Goal: Information Seeking & Learning: Learn about a topic

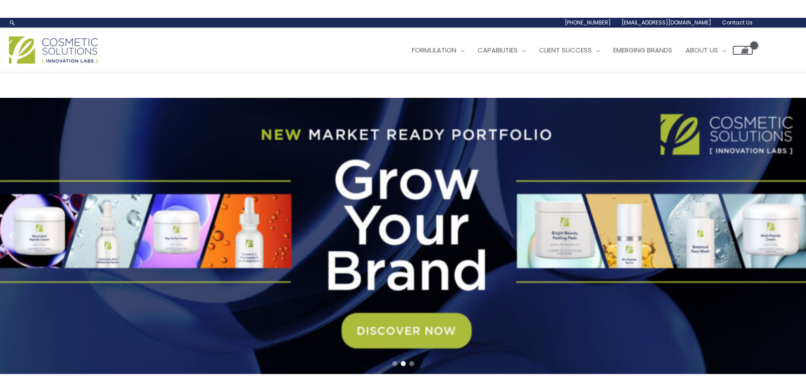
click at [797, 235] on icon "Next slide" at bounding box center [795, 235] width 4 height 7
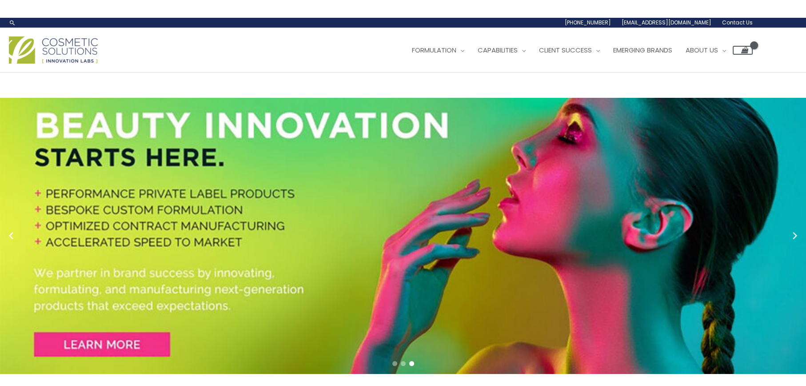
click at [797, 235] on icon "Next slide" at bounding box center [795, 235] width 4 height 7
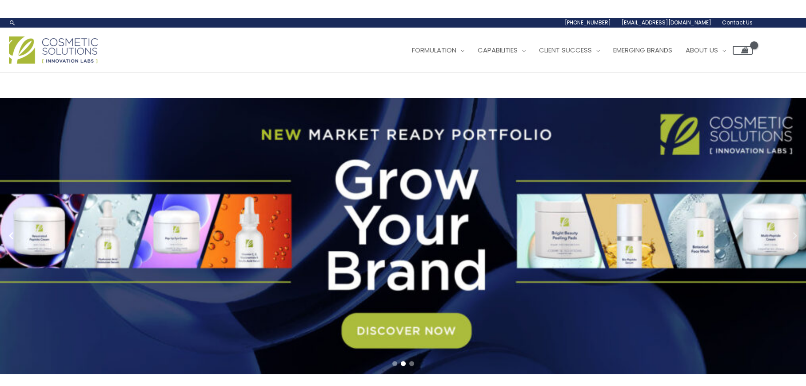
click at [799, 226] on link "2 / 3" at bounding box center [406, 236] width 813 height 276
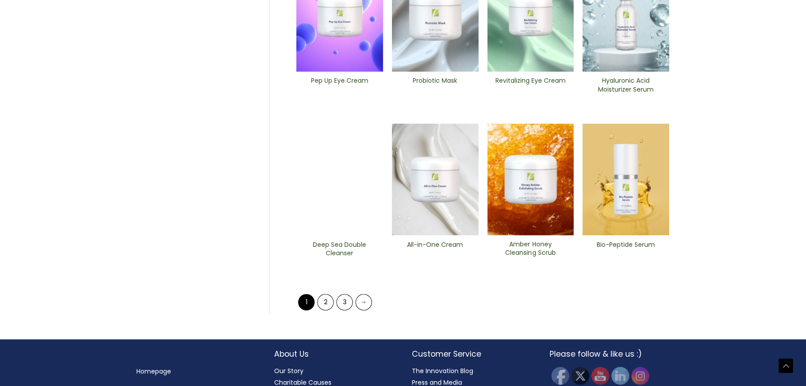
scroll to position [400, 0]
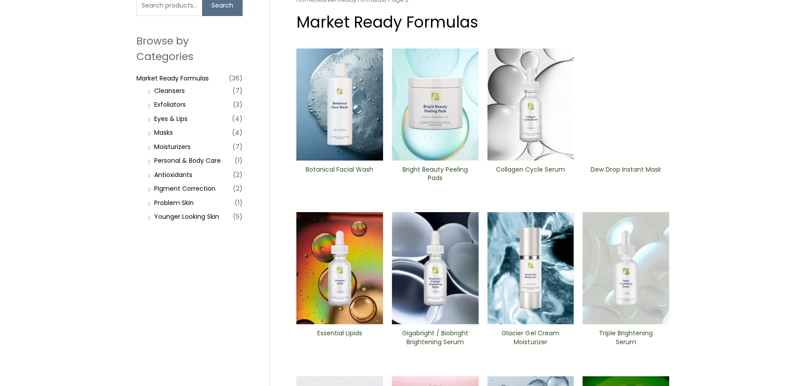
scroll to position [133, 0]
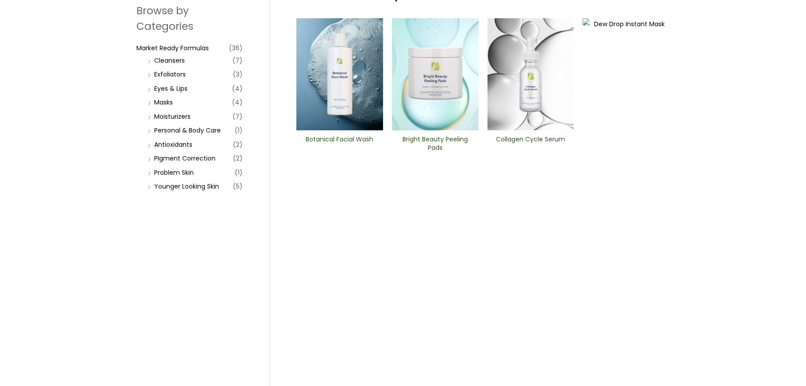
click at [188, 86] on li "Eyes & Lips (4)" at bounding box center [193, 88] width 97 height 12
click at [172, 88] on link "Eyes & Lips" at bounding box center [170, 88] width 33 height 9
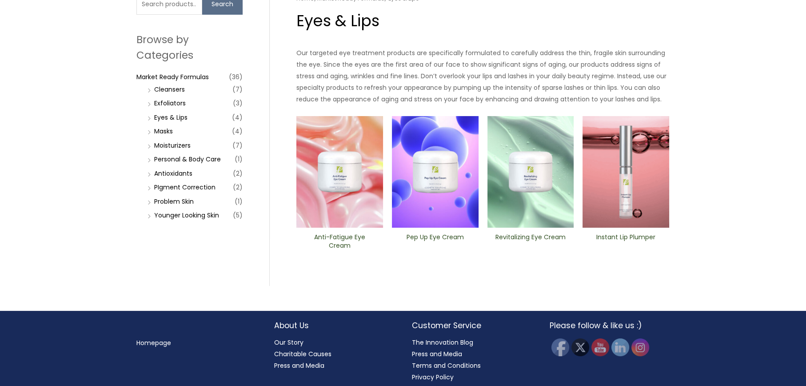
scroll to position [128, 0]
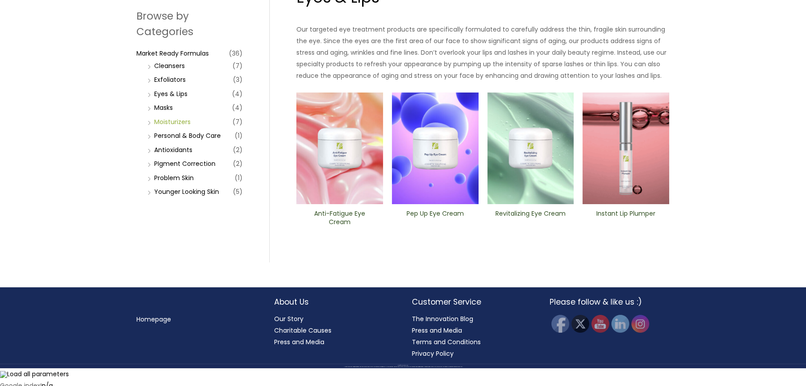
click at [172, 120] on link "Moisturizers" at bounding box center [172, 121] width 36 height 9
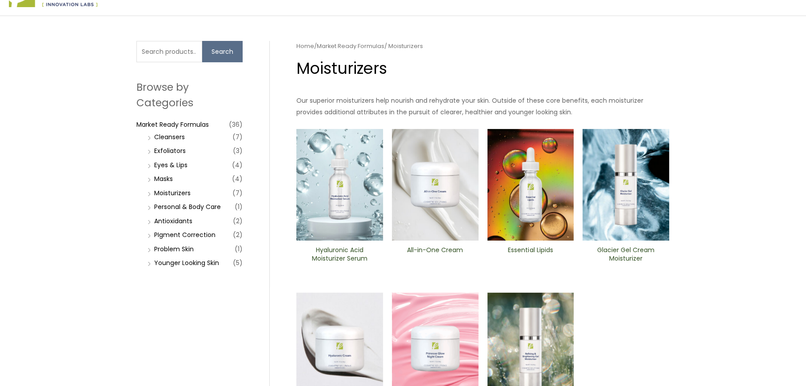
scroll to position [222, 0]
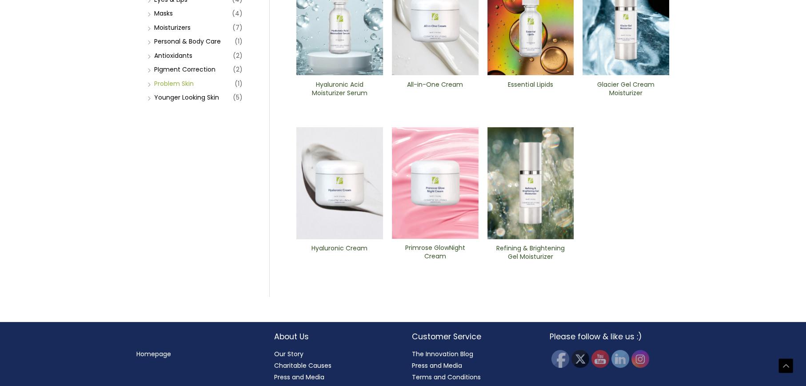
click at [163, 82] on link "Problem Skin" at bounding box center [174, 83] width 40 height 9
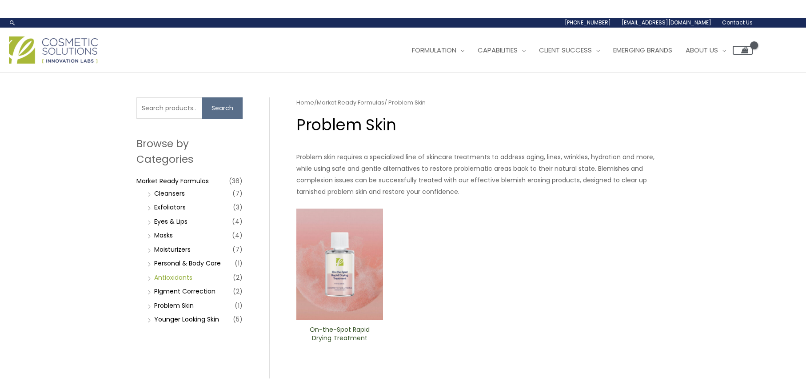
click at [173, 278] on link "Antioxidants" at bounding box center [173, 277] width 38 height 9
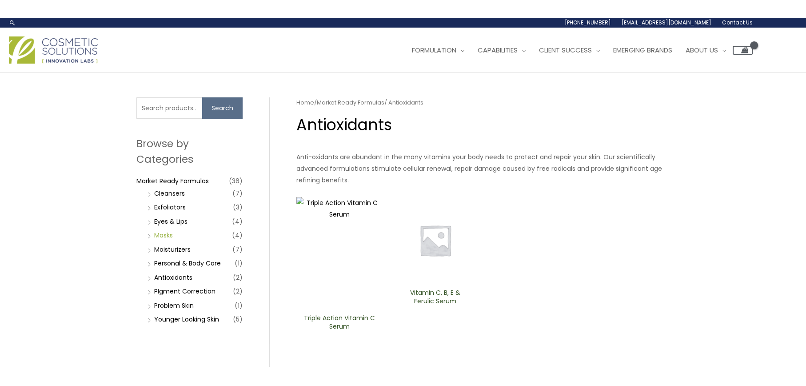
click at [170, 235] on link "Masks" at bounding box center [163, 235] width 19 height 9
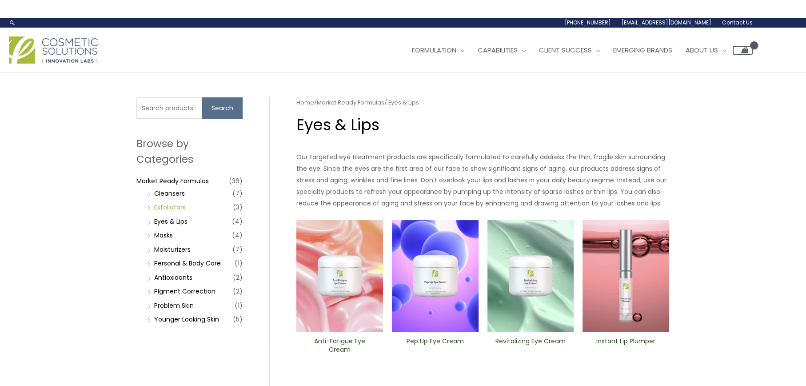
click at [170, 206] on link "Exfoliators" at bounding box center [170, 207] width 32 height 9
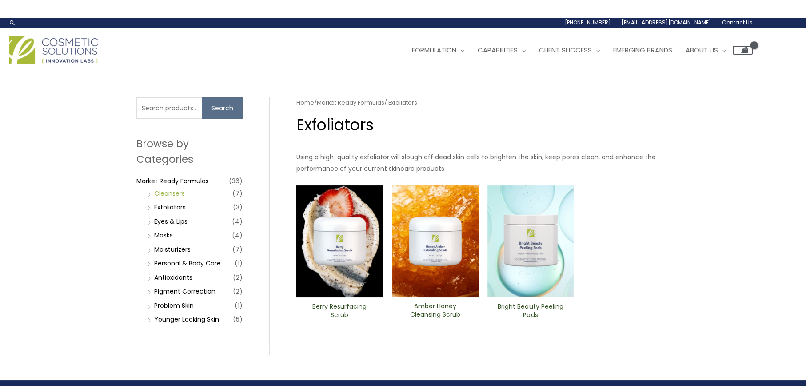
click at [177, 190] on link "Cleansers" at bounding box center [169, 193] width 31 height 9
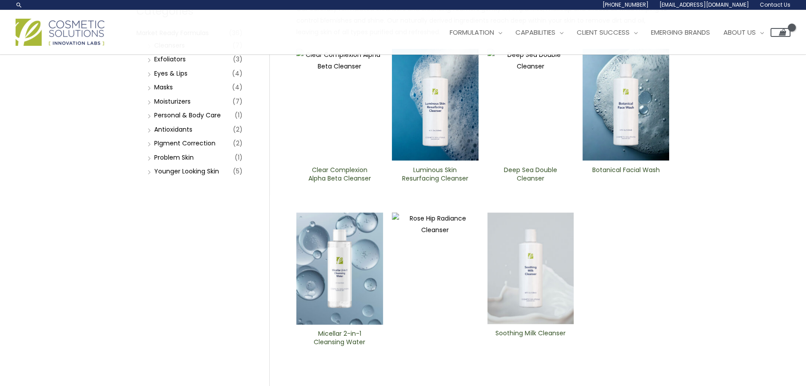
scroll to position [133, 0]
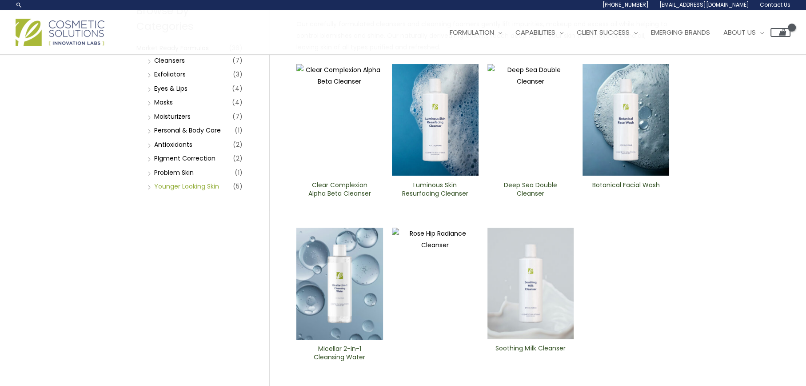
click at [188, 187] on link "Younger Looking Skin" at bounding box center [186, 186] width 65 height 9
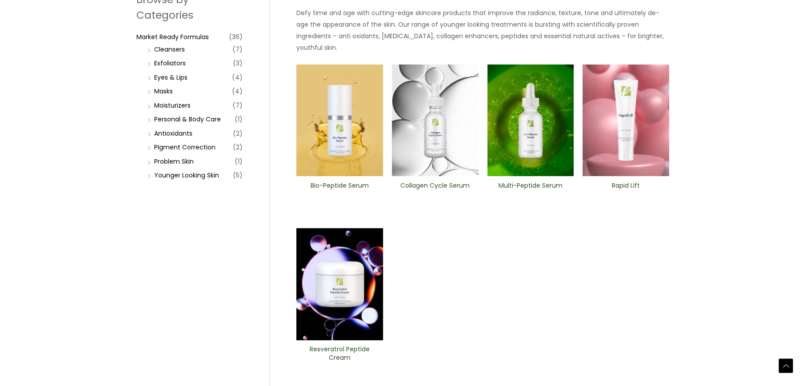
scroll to position [177, 0]
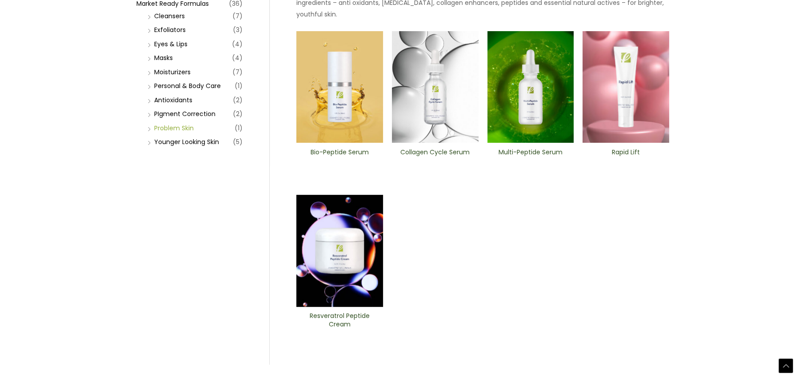
click at [181, 127] on link "Problem Skin" at bounding box center [174, 128] width 40 height 9
